Goal: Complete application form

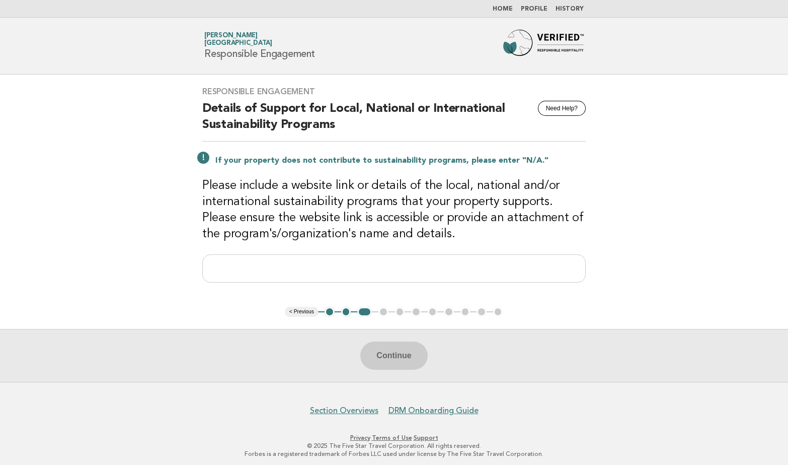
scroll to position [4, 0]
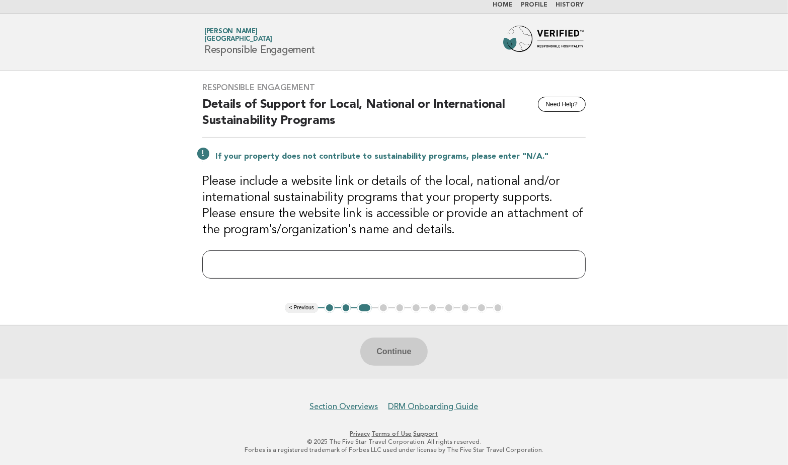
click at [304, 262] on input "text" at bounding box center [394, 264] width 384 height 28
paste input "**********"
click at [372, 261] on input "**********" at bounding box center [394, 264] width 384 height 28
type input "**********"
click at [384, 351] on button "Continue" at bounding box center [393, 351] width 67 height 28
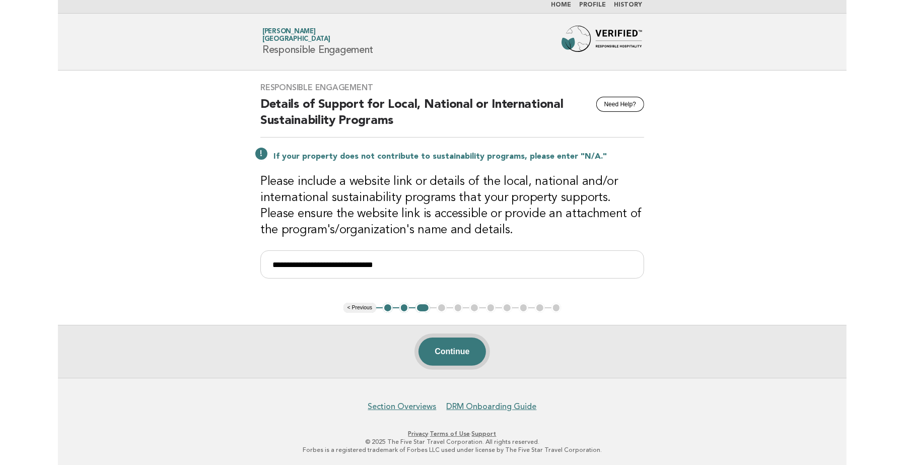
scroll to position [0, 0]
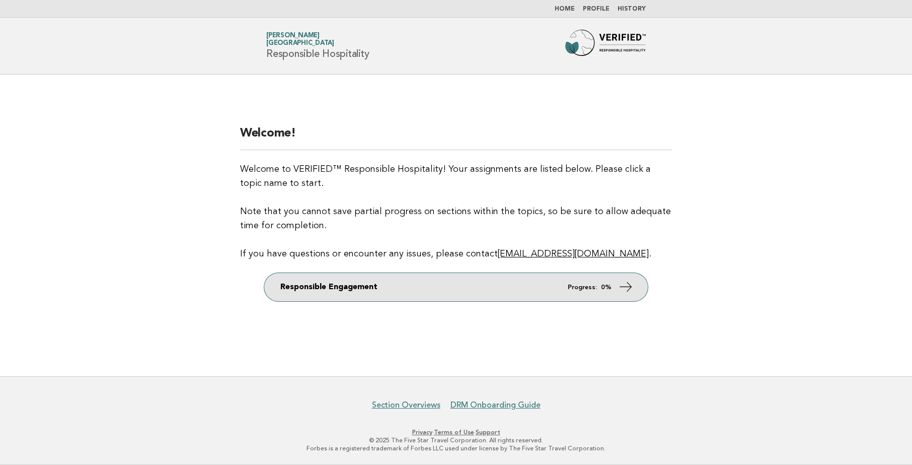
click at [625, 288] on icon at bounding box center [626, 286] width 15 height 15
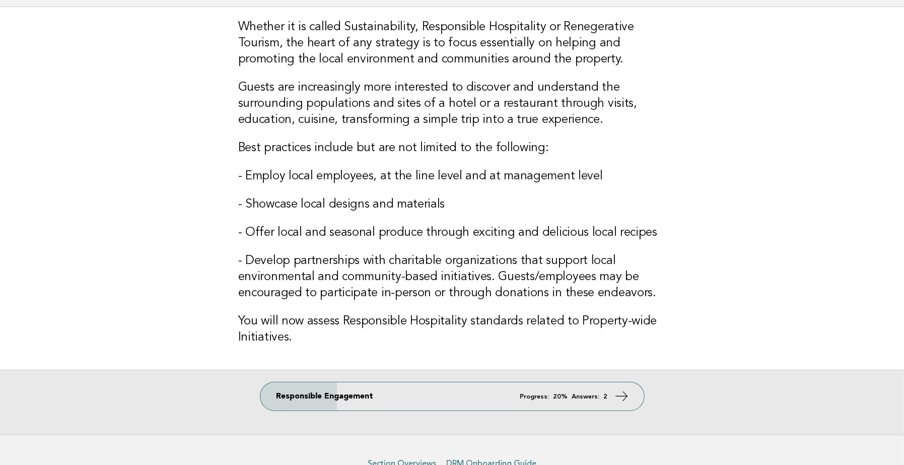
scroll to position [112, 0]
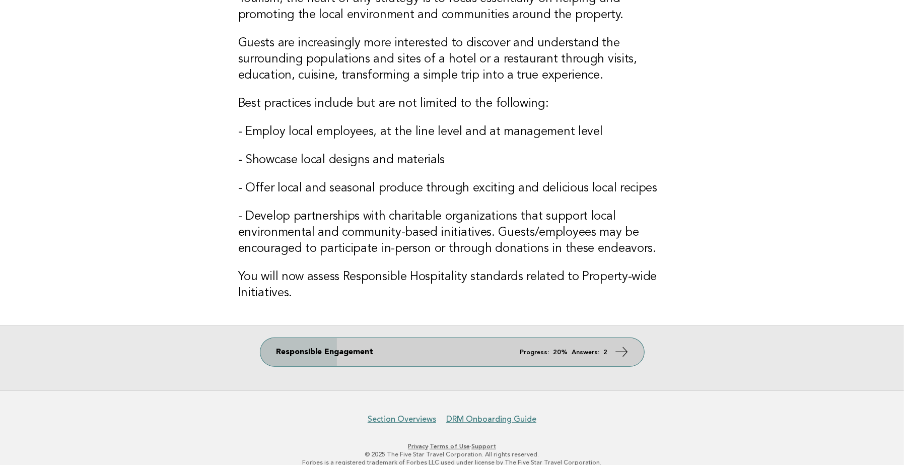
click at [622, 355] on icon at bounding box center [621, 351] width 15 height 15
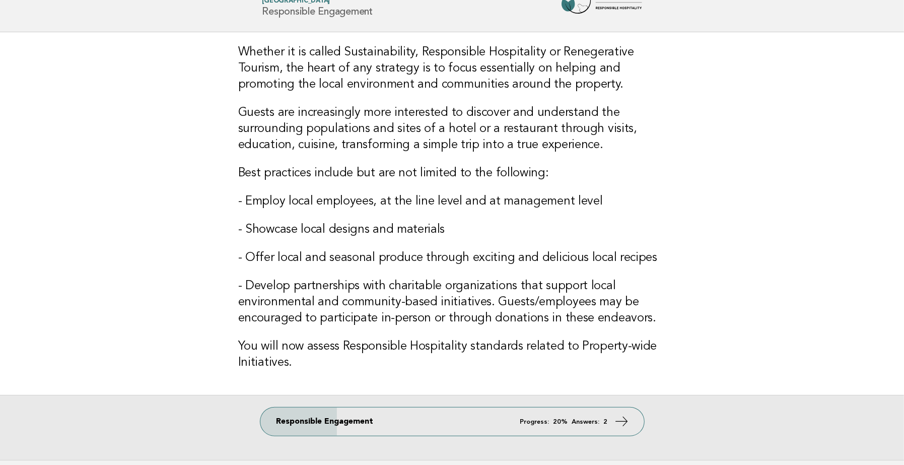
scroll to position [0, 0]
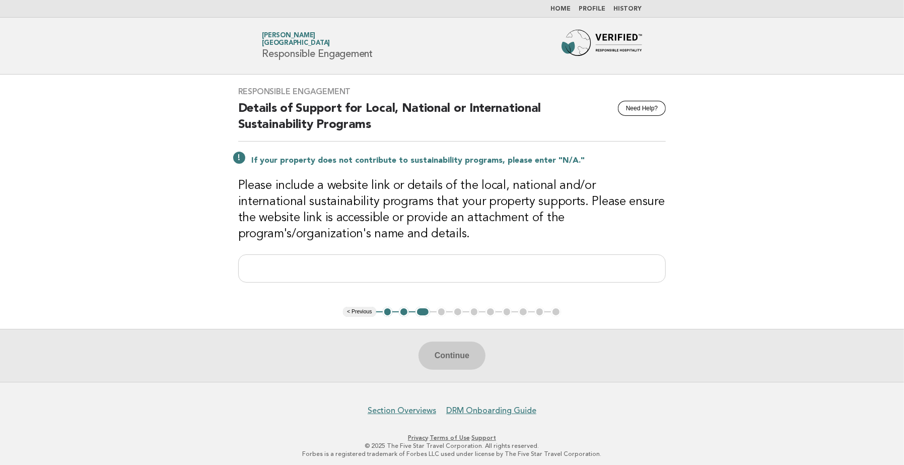
click at [361, 310] on button "< Previous" at bounding box center [359, 312] width 33 height 10
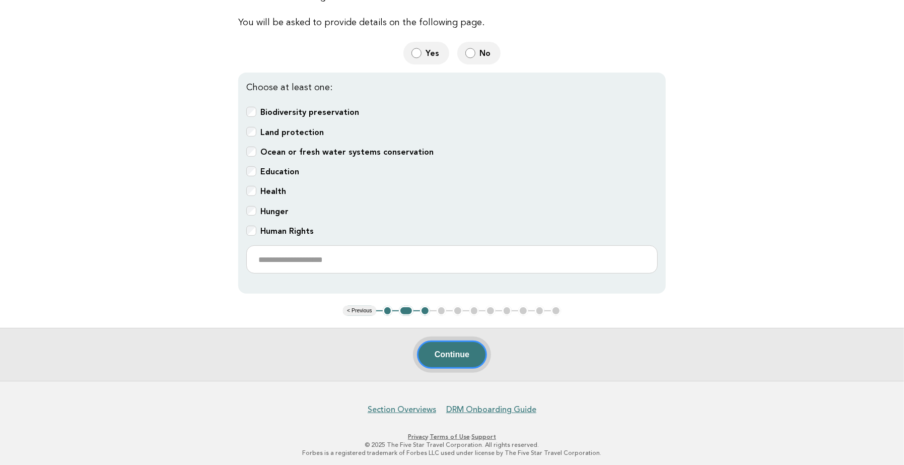
click at [462, 351] on button "Continue" at bounding box center [452, 354] width 70 height 28
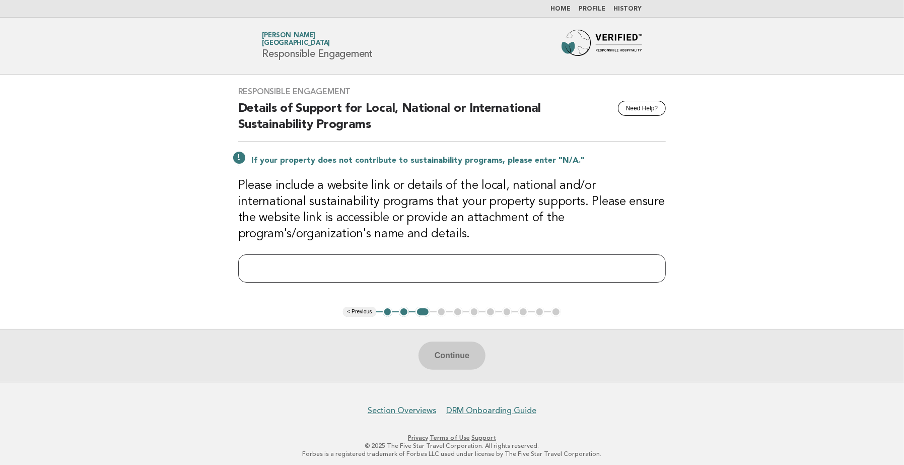
click at [256, 269] on input "text" at bounding box center [452, 268] width 428 height 28
paste input "**********"
type input "**********"
click at [455, 353] on button "Continue" at bounding box center [451, 355] width 67 height 28
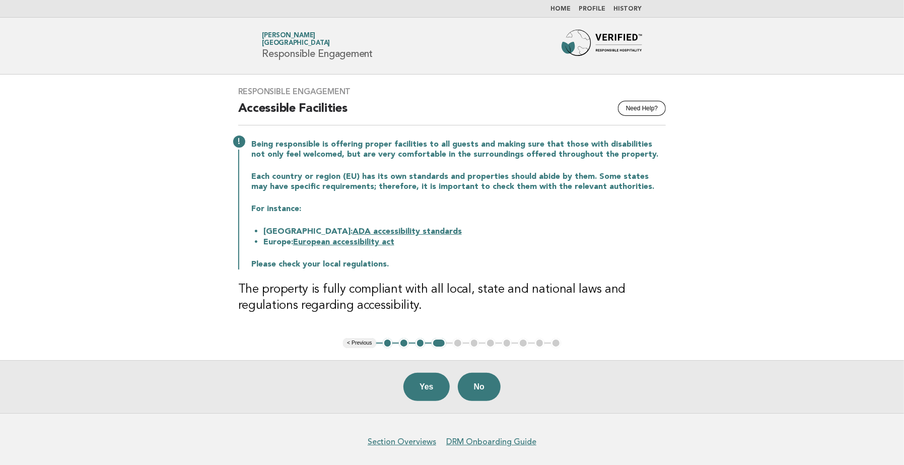
click at [362, 342] on button "< Previous" at bounding box center [359, 343] width 33 height 10
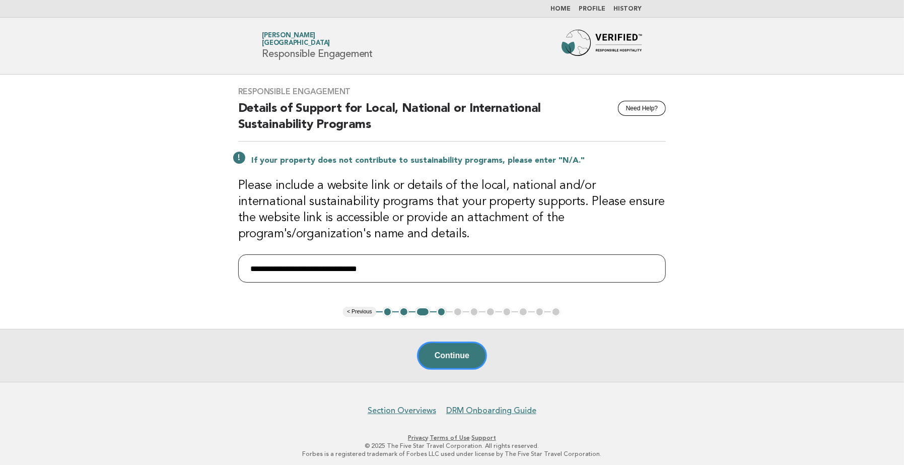
click at [386, 271] on input "**********" at bounding box center [452, 268] width 428 height 28
type input "**********"
click at [453, 352] on button "Continue" at bounding box center [452, 355] width 70 height 28
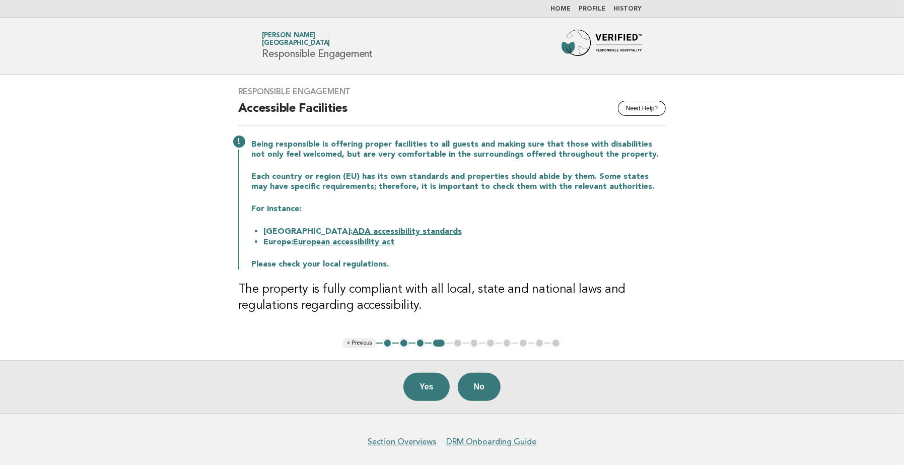
click at [355, 339] on button "< Previous" at bounding box center [359, 343] width 33 height 10
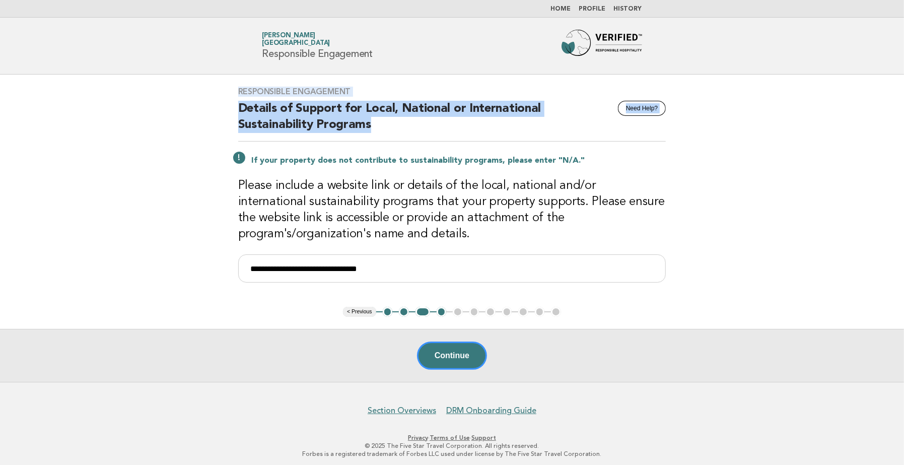
drag, startPoint x: 269, startPoint y: 114, endPoint x: 238, endPoint y: 93, distance: 37.4
click at [238, 93] on div "**********" at bounding box center [452, 191] width 452 height 232
drag, startPoint x: 238, startPoint y: 93, endPoint x: 243, endPoint y: 118, distance: 25.2
click at [238, 117] on h2 "Details of Support for Local, National or International Sustainability Programs" at bounding box center [452, 121] width 428 height 41
click at [298, 128] on h2 "Details of Support for Local, National or International Sustainability Programs" at bounding box center [452, 121] width 428 height 41
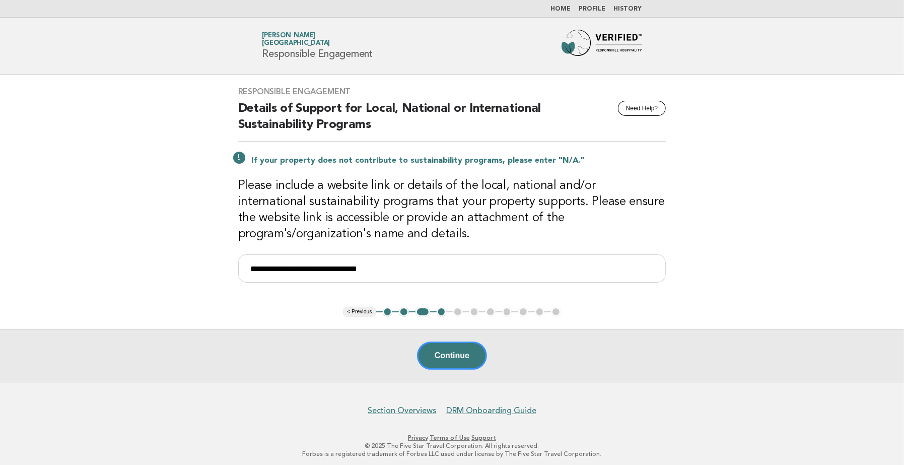
click at [173, 131] on main "**********" at bounding box center [452, 228] width 904 height 307
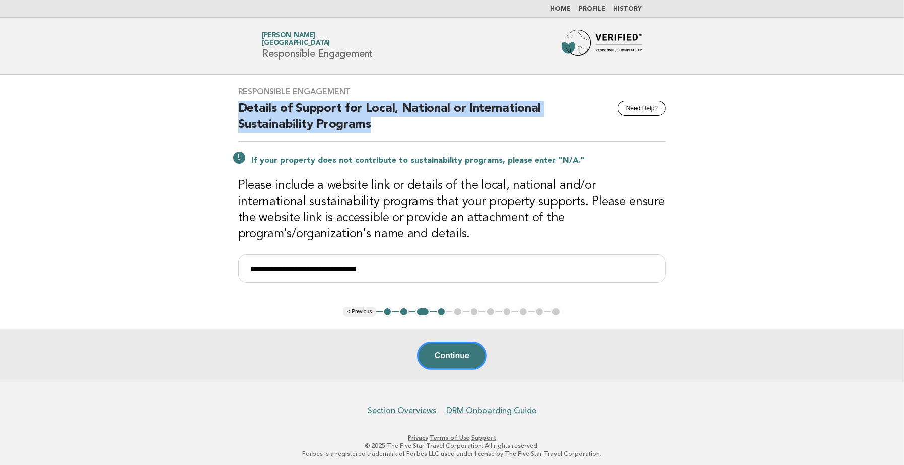
drag, startPoint x: 265, startPoint y: 119, endPoint x: 234, endPoint y: 106, distance: 33.2
click at [234, 106] on div "**********" at bounding box center [452, 191] width 452 height 232
drag, startPoint x: 234, startPoint y: 106, endPoint x: 249, endPoint y: 111, distance: 15.3
copy h2 "Details of Support for Local, National or International Sustainability Programs"
click at [447, 352] on button "Continue" at bounding box center [452, 355] width 70 height 28
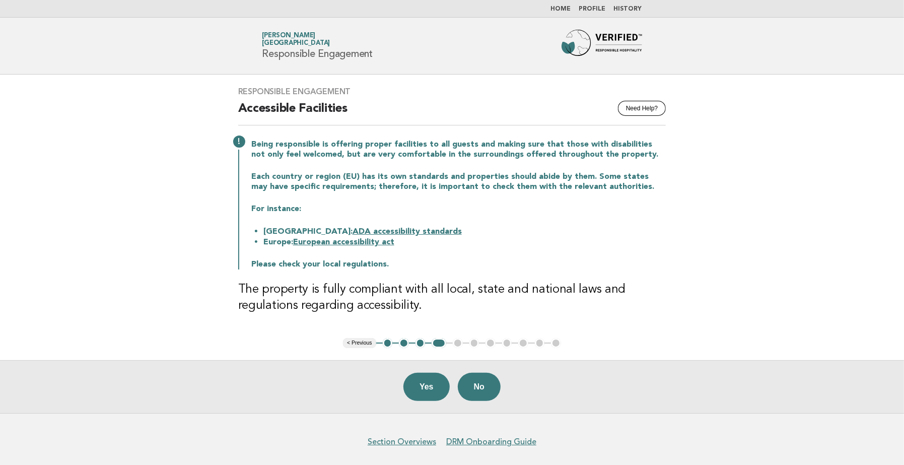
click at [281, 112] on h2 "Accessible Facilities" at bounding box center [452, 113] width 428 height 25
click at [281, 111] on h2 "Accessible Facilities" at bounding box center [452, 113] width 428 height 25
drag, startPoint x: 281, startPoint y: 111, endPoint x: 242, endPoint y: 120, distance: 40.3
click at [242, 120] on h2 "Accessible Facilities" at bounding box center [452, 113] width 428 height 25
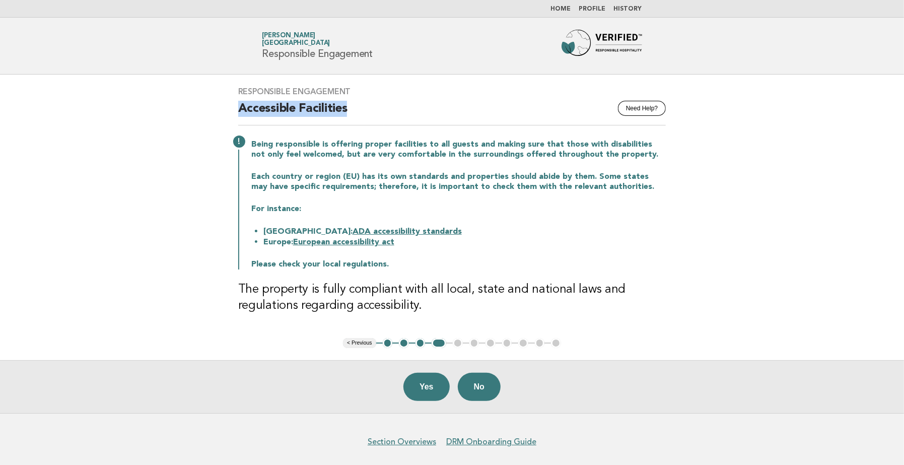
drag, startPoint x: 327, startPoint y: 105, endPoint x: 229, endPoint y: 104, distance: 98.2
click at [229, 104] on div "Responsible Engagement Need Help? Accessible Facilities Being responsible is of…" at bounding box center [452, 206] width 452 height 263
drag, startPoint x: 229, startPoint y: 104, endPoint x: 255, endPoint y: 108, distance: 26.5
copy h2 "Accessible Facilities"
click at [359, 231] on link "ADA accessibility standards" at bounding box center [406, 232] width 109 height 8
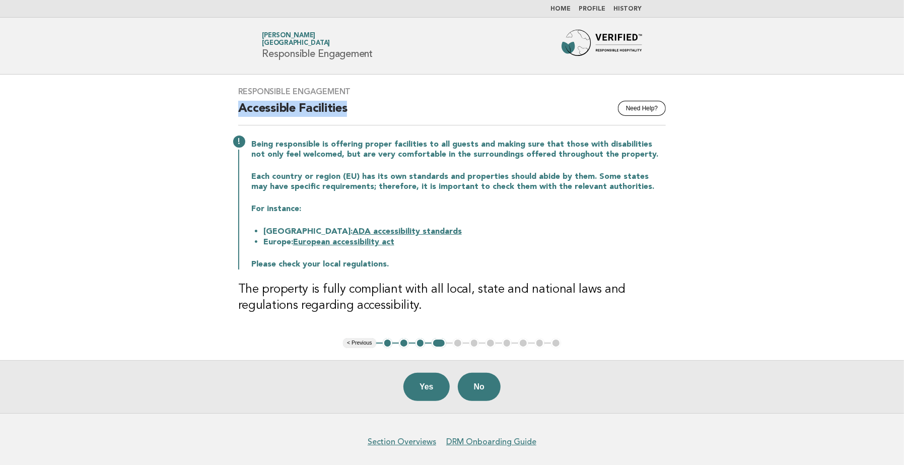
click at [427, 384] on button "Yes" at bounding box center [426, 387] width 46 height 28
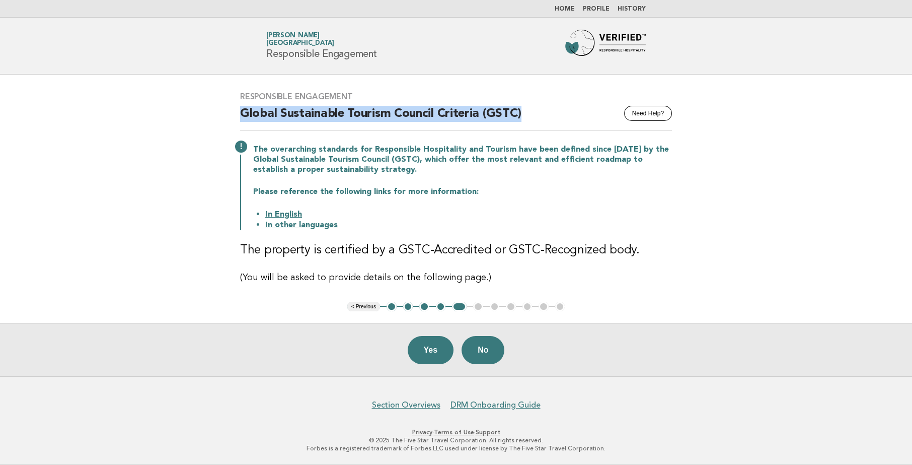
drag, startPoint x: 240, startPoint y: 113, endPoint x: 526, endPoint y: 107, distance: 286.0
click at [526, 107] on h2 "Global Sustainable Tourism Council Criteria (GSTC)" at bounding box center [456, 118] width 432 height 25
drag, startPoint x: 526, startPoint y: 107, endPoint x: 481, endPoint y: 113, distance: 45.2
copy h2 "Global Sustainable Tourism Council Criteria (GSTC)"
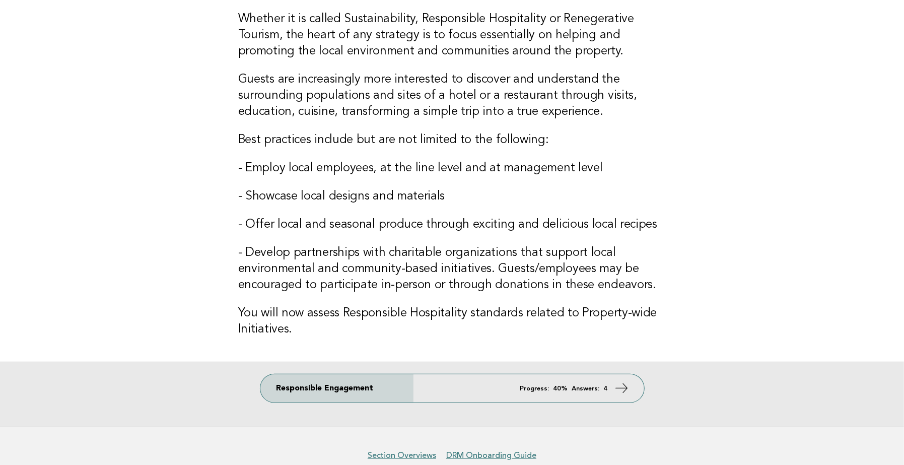
scroll to position [125, 0]
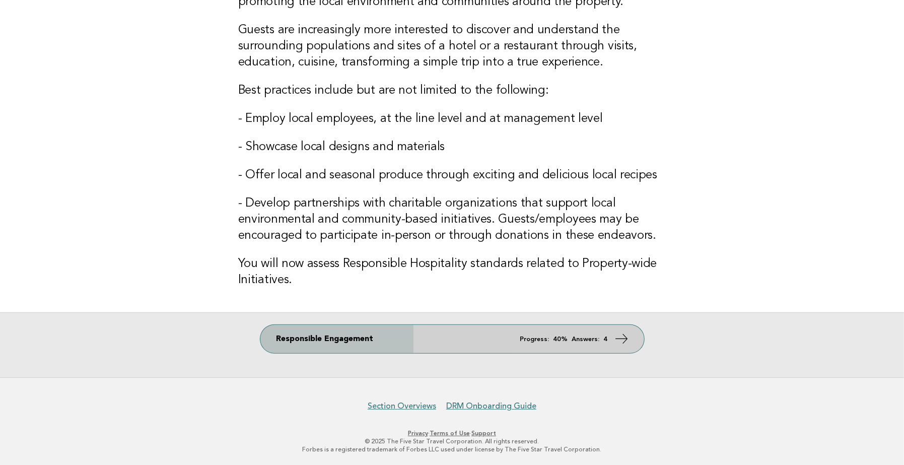
click at [627, 338] on icon at bounding box center [621, 338] width 15 height 15
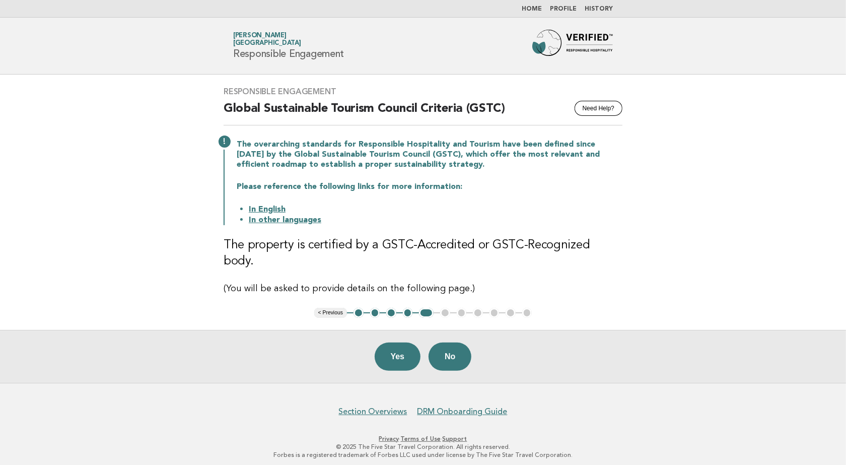
click at [265, 213] on link "In English" at bounding box center [267, 209] width 37 height 8
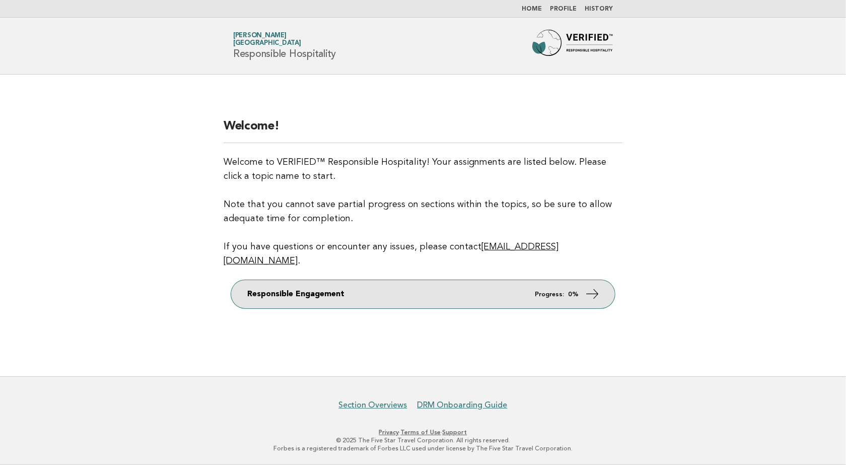
click at [594, 290] on icon at bounding box center [593, 293] width 15 height 15
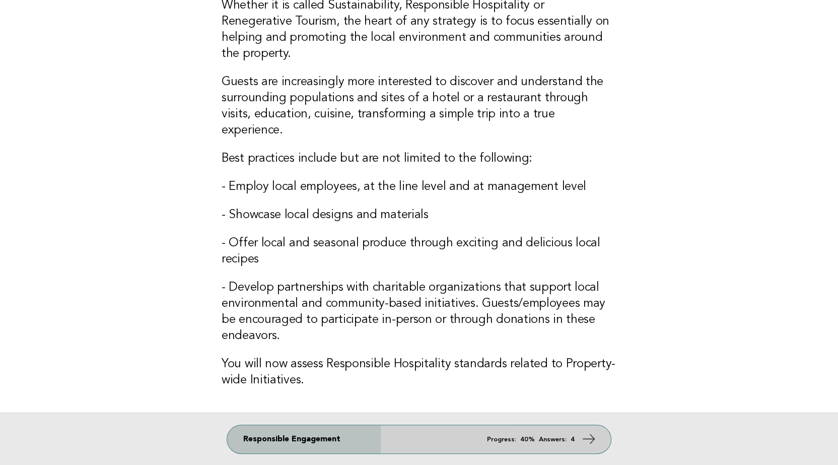
scroll to position [157, 0]
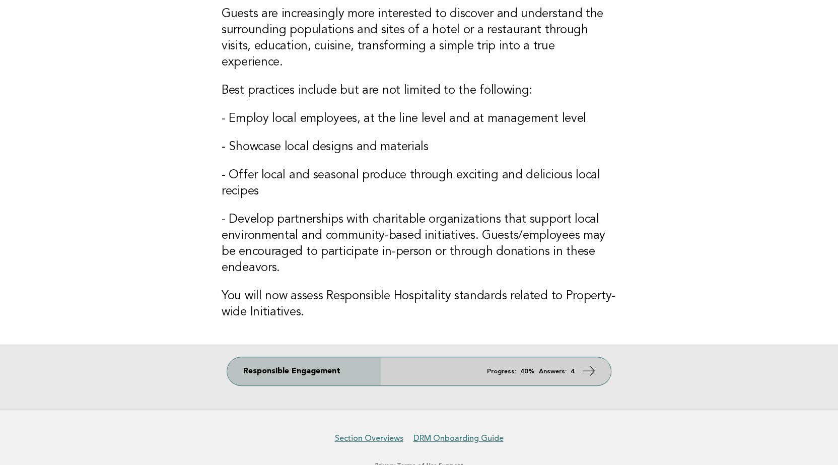
click at [590, 363] on icon at bounding box center [588, 370] width 15 height 15
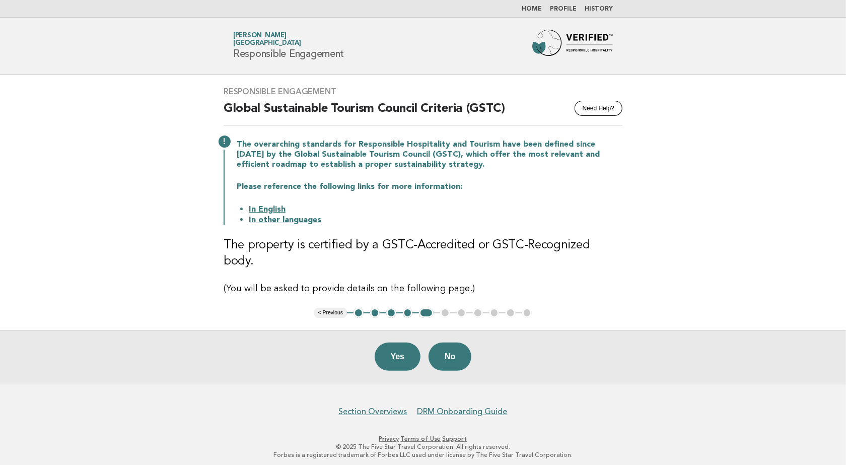
click at [408, 308] on button "4" at bounding box center [408, 313] width 10 height 10
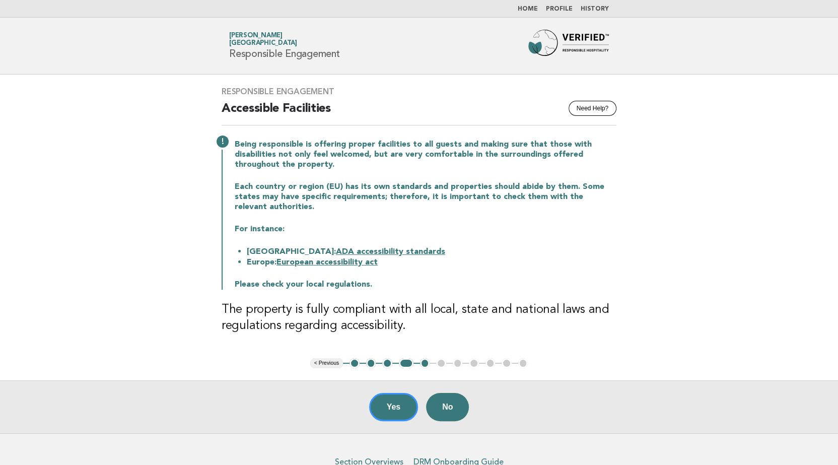
click at [423, 362] on button "5" at bounding box center [425, 363] width 10 height 10
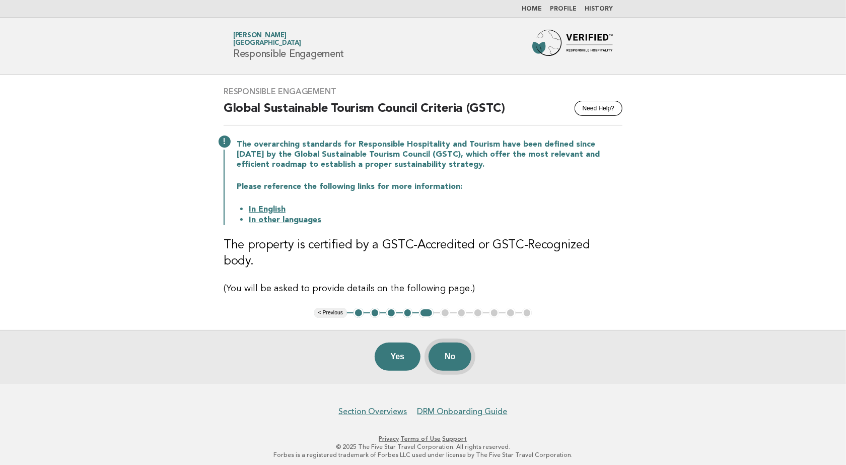
click at [447, 348] on button "No" at bounding box center [449, 356] width 43 height 28
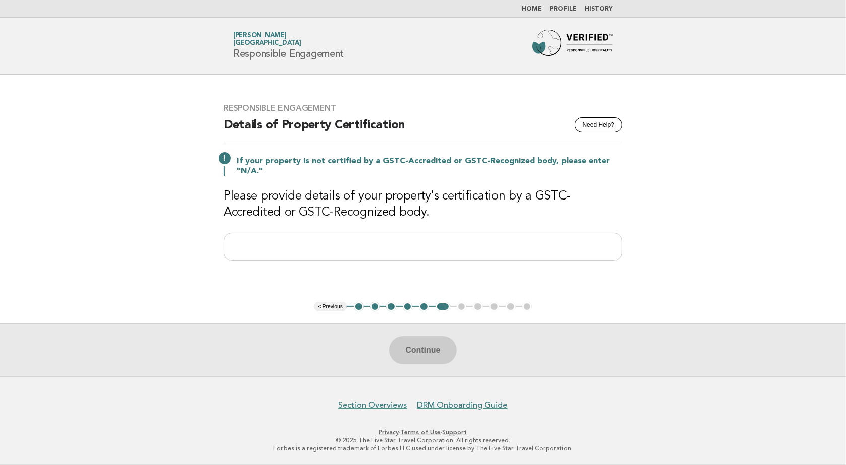
click at [421, 305] on button "5" at bounding box center [424, 307] width 10 height 10
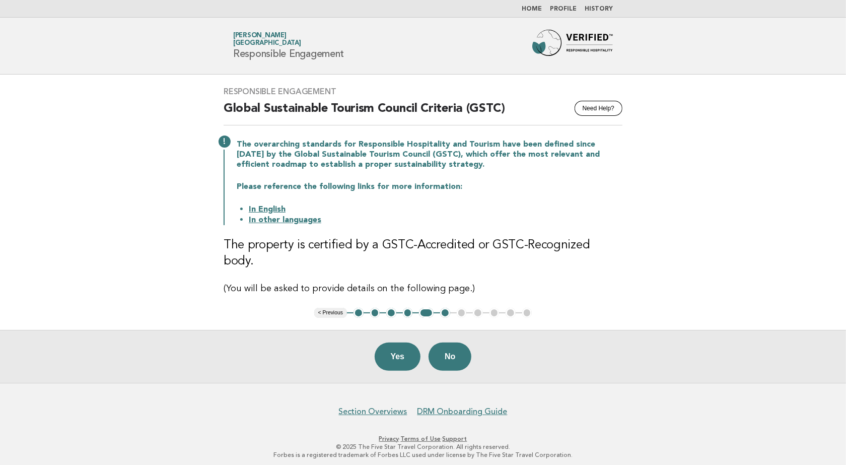
click at [445, 308] on button "6" at bounding box center [445, 313] width 10 height 10
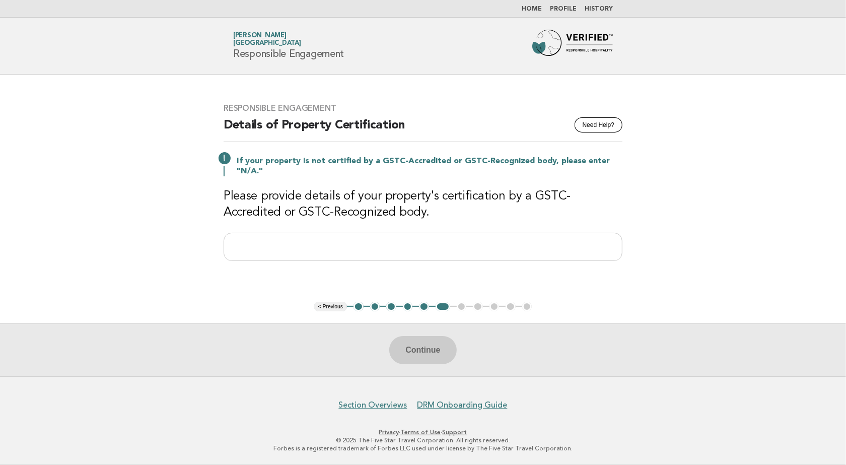
click at [421, 305] on button "5" at bounding box center [424, 307] width 10 height 10
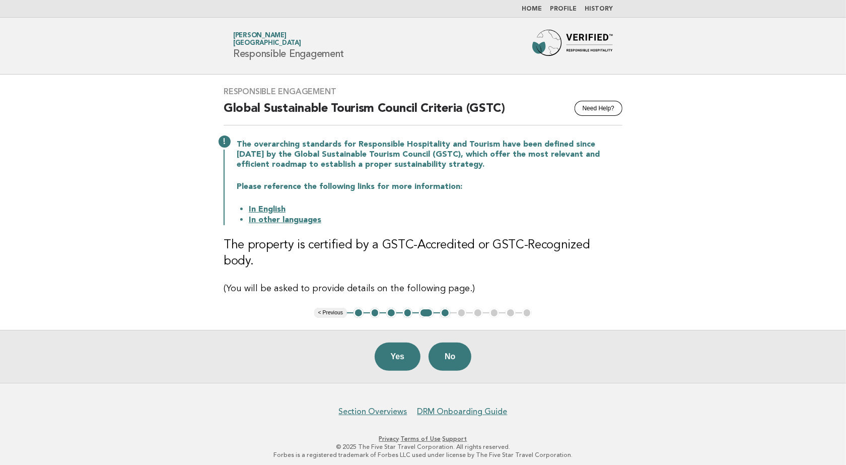
click at [460, 310] on ul "< Previous 1 2 3 4 5 6 7 8 9 10 11" at bounding box center [423, 313] width 218 height 10
click at [463, 308] on ul "< Previous 1 2 3 4 5 6 7 8 9 10 11" at bounding box center [423, 313] width 218 height 10
click at [444, 308] on button "6" at bounding box center [445, 313] width 10 height 10
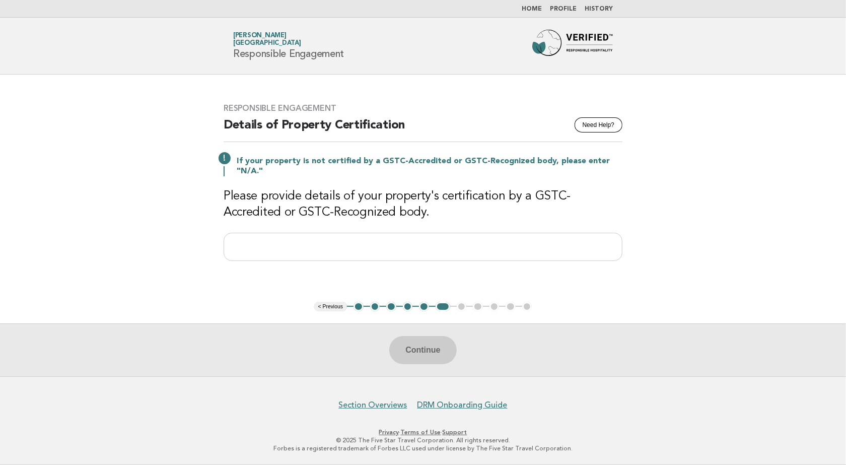
click at [432, 347] on div "Continue" at bounding box center [423, 349] width 846 height 53
click at [433, 347] on div "Continue" at bounding box center [423, 349] width 846 height 53
click at [373, 255] on input "text" at bounding box center [423, 247] width 399 height 28
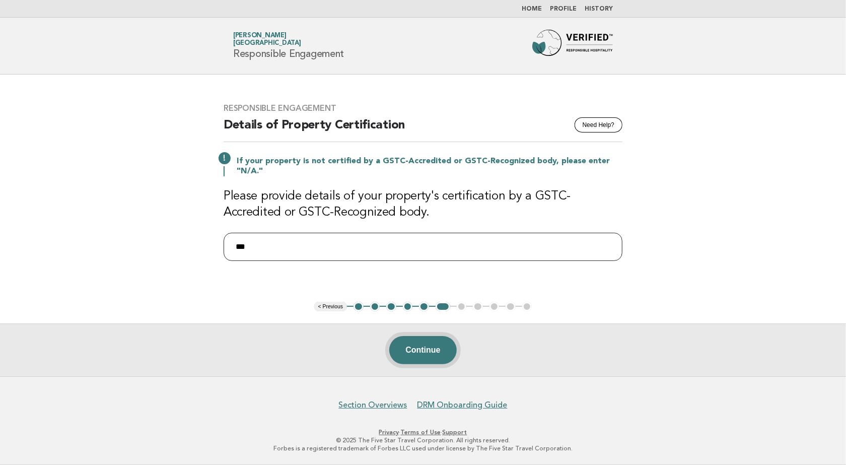
type input "***"
click at [428, 341] on button "Continue" at bounding box center [422, 350] width 67 height 28
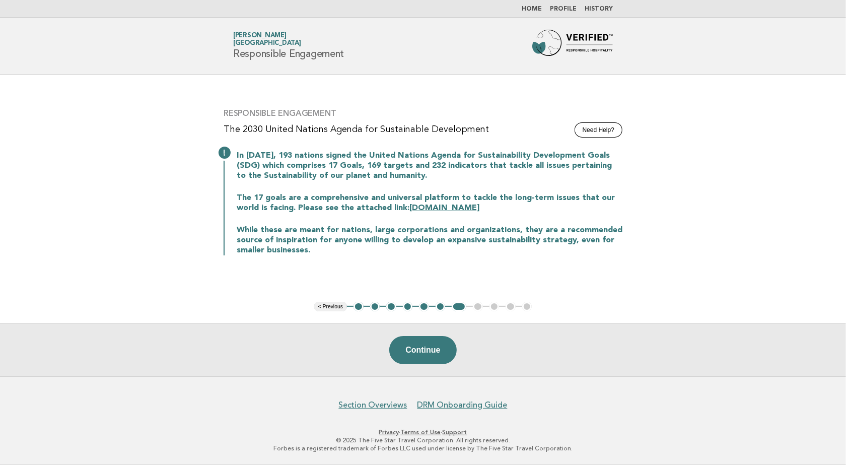
click at [425, 206] on link "[DOMAIN_NAME]" at bounding box center [444, 208] width 70 height 8
